Goal: Find specific page/section: Find specific page/section

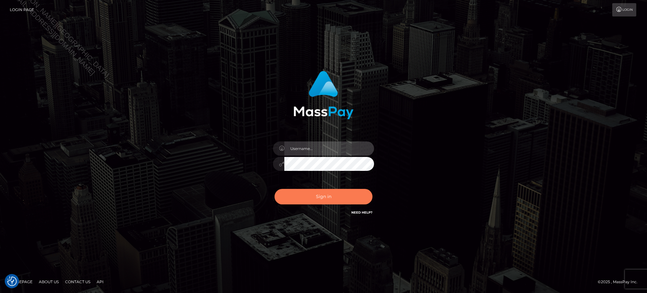
type input "Jiecel"
drag, startPoint x: 341, startPoint y: 198, endPoint x: 344, endPoint y: 200, distance: 3.7
click at [341, 198] on button "Sign in" at bounding box center [324, 196] width 98 height 15
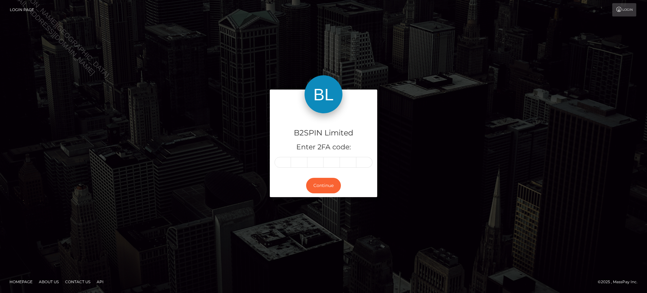
click at [285, 162] on input "text" at bounding box center [283, 162] width 16 height 11
type input "9"
type input "1"
type input "5"
type input "9"
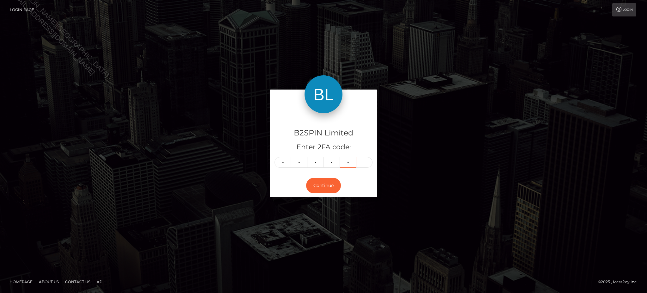
type input "3"
type input "9"
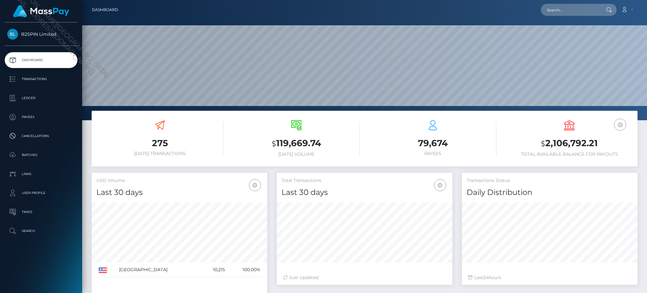
scroll to position [112, 175]
click at [570, 10] on input "text" at bounding box center [570, 10] width 59 height 12
paste input "462ae7bd-8539-4b27-86c6-ebc630bcbd27"
type input "462ae7bd-8539-4b27-86c6-ebc630bcbd27"
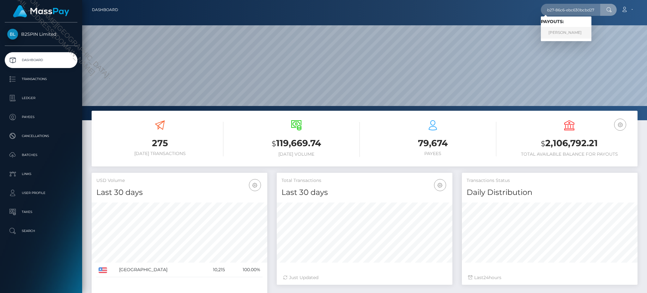
click at [561, 34] on link "NATHAN TODD MELTON" at bounding box center [566, 33] width 51 height 12
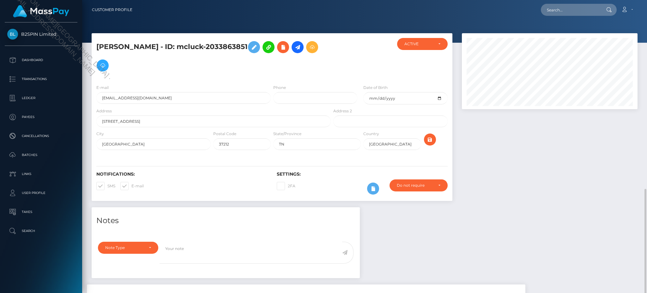
scroll to position [76, 175]
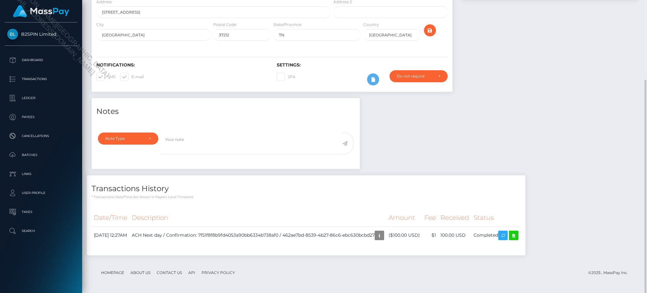
click at [507, 121] on div "Notes Note Type Compliance Clear Compliance General Note Type" at bounding box center [365, 179] width 556 height 163
click at [518, 236] on icon at bounding box center [514, 235] width 8 height 8
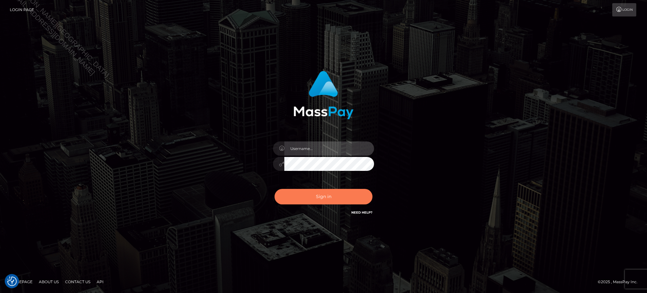
type input "Jiecel"
click at [325, 196] on button "Sign in" at bounding box center [324, 196] width 98 height 15
type input "Jiecel"
click at [317, 196] on button "Sign in" at bounding box center [324, 196] width 98 height 15
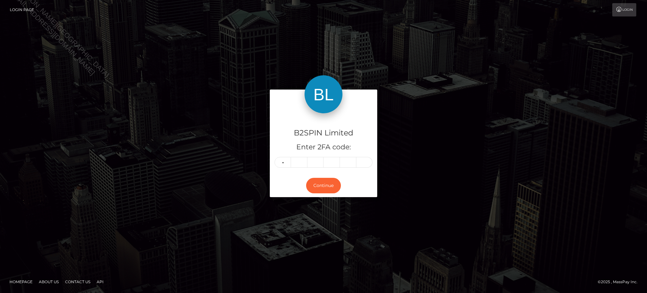
type input "1"
type input "3"
type input "2"
type input "8"
type input "5"
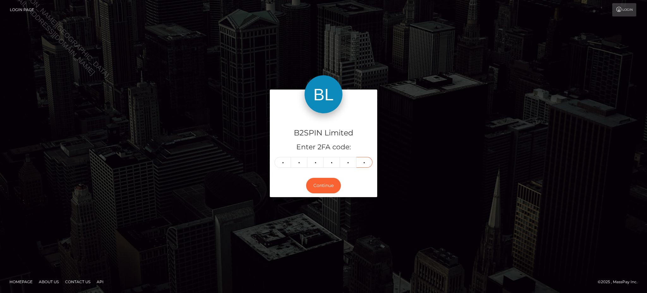
type input "1"
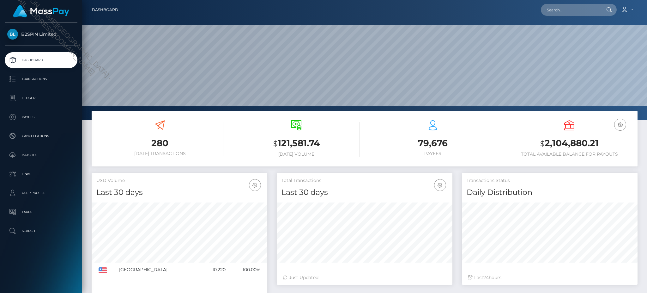
scroll to position [112, 175]
drag, startPoint x: 634, startPoint y: 202, endPoint x: 631, endPoint y: 192, distance: 10.1
click at [634, 202] on div at bounding box center [550, 232] width 176 height 68
click at [566, 11] on input "text" at bounding box center [570, 10] width 59 height 12
paste input "d5224b27-7549-4dd1-b219-7a875a3cd78f"
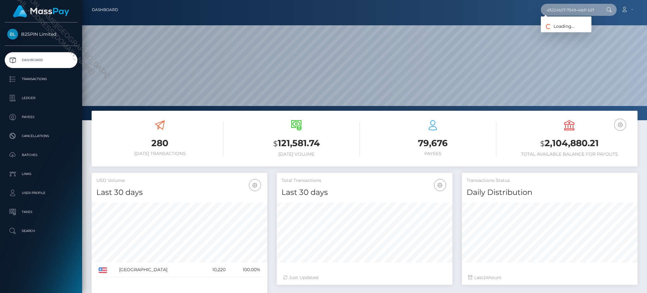
scroll to position [0, 30]
type input "d5224b27-7549-4dd1-b219-7a875a3cd78f"
click at [568, 32] on link "ANGELIA RENEA KNOX" at bounding box center [566, 33] width 51 height 12
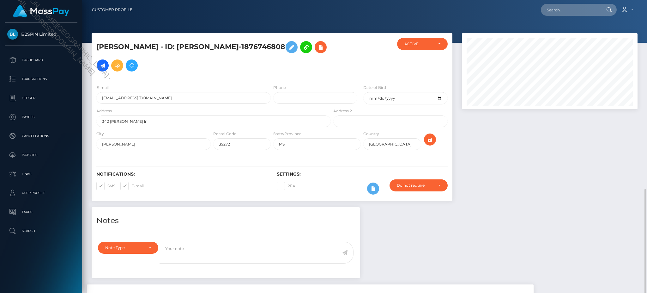
scroll to position [76, 175]
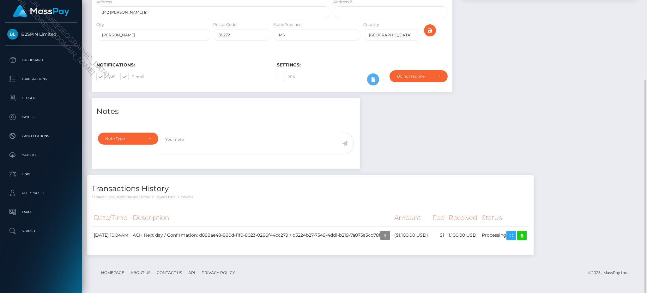
click at [555, 144] on div "Notes Note Type Compliance Clear Compliance General Note Type" at bounding box center [365, 179] width 556 height 163
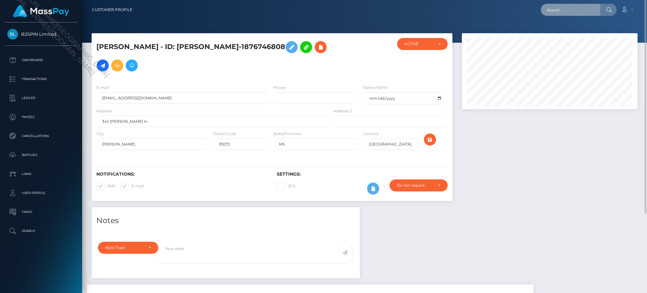
click at [563, 13] on input "text" at bounding box center [570, 10] width 59 height 12
paste input "80c7c2eb-df96-4fe7-9b42-6fc697d69af6"
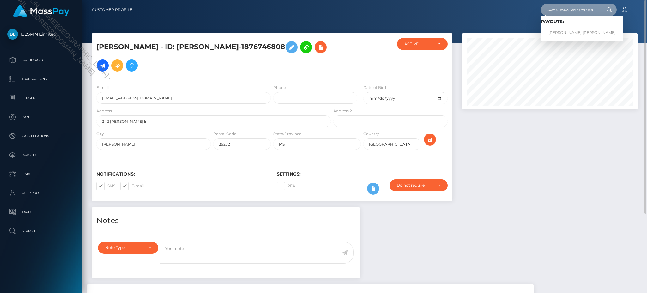
type input "80c7c2eb-df96-4fe7-9b42-6fc697d69af6"
click at [566, 34] on link "[PERSON_NAME] [PERSON_NAME]" at bounding box center [582, 33] width 83 height 12
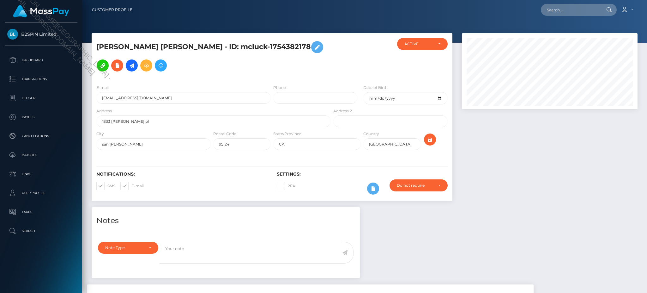
scroll to position [76, 175]
